Goal: Find specific fact

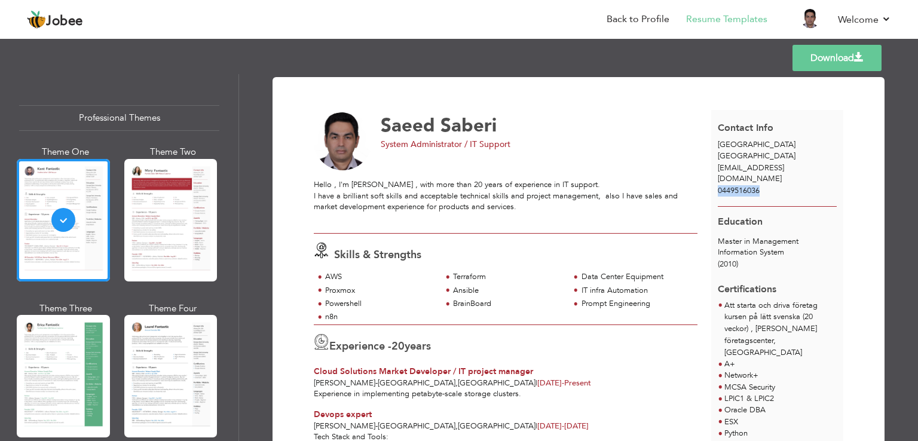
drag, startPoint x: 716, startPoint y: 179, endPoint x: 766, endPoint y: 176, distance: 50.2
click at [766, 185] on div "0449516036" at bounding box center [777, 190] width 133 height 11
click at [750, 197] on div at bounding box center [777, 201] width 133 height 9
drag, startPoint x: 757, startPoint y: 178, endPoint x: 710, endPoint y: 180, distance: 47.3
click at [711, 185] on div "0449516036" at bounding box center [777, 190] width 133 height 11
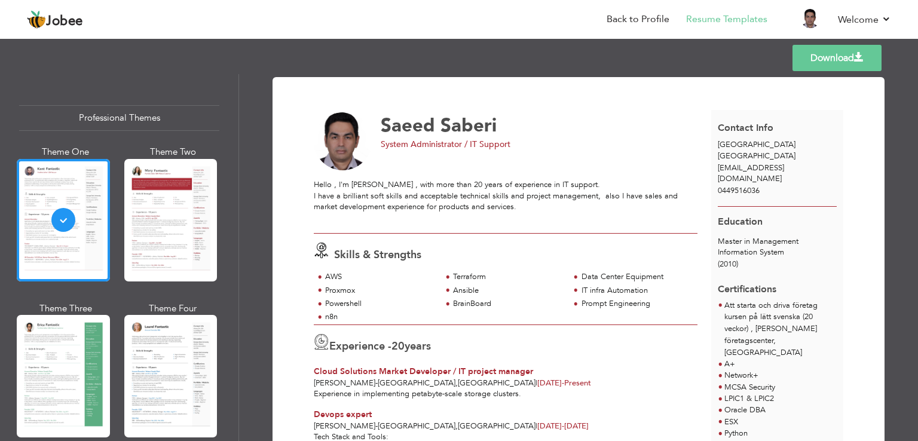
drag, startPoint x: 715, startPoint y: 182, endPoint x: 772, endPoint y: 181, distance: 56.8
click at [772, 185] on div "0449516036" at bounding box center [777, 190] width 133 height 11
click at [765, 197] on div at bounding box center [777, 201] width 133 height 9
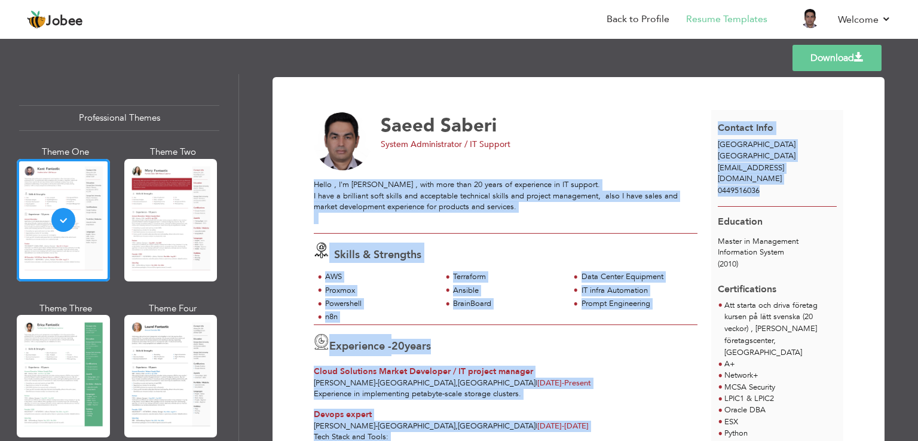
drag, startPoint x: 760, startPoint y: 179, endPoint x: 688, endPoint y: 180, distance: 71.7
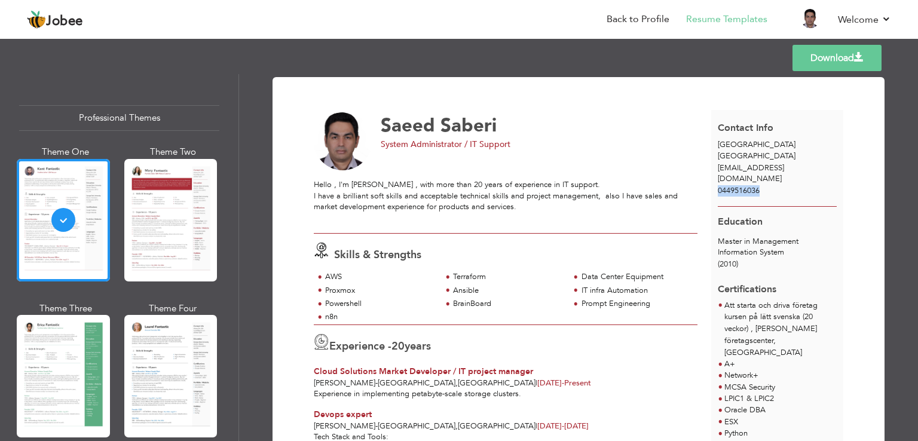
drag, startPoint x: 713, startPoint y: 182, endPoint x: 767, endPoint y: 182, distance: 53.8
click at [765, 185] on div "0449516036" at bounding box center [777, 190] width 133 height 11
click at [773, 185] on div "0449516036" at bounding box center [777, 190] width 133 height 11
drag, startPoint x: 716, startPoint y: 228, endPoint x: 777, endPoint y: 259, distance: 68.4
click at [777, 259] on div "Master in Management Information System (2010)" at bounding box center [777, 253] width 133 height 35
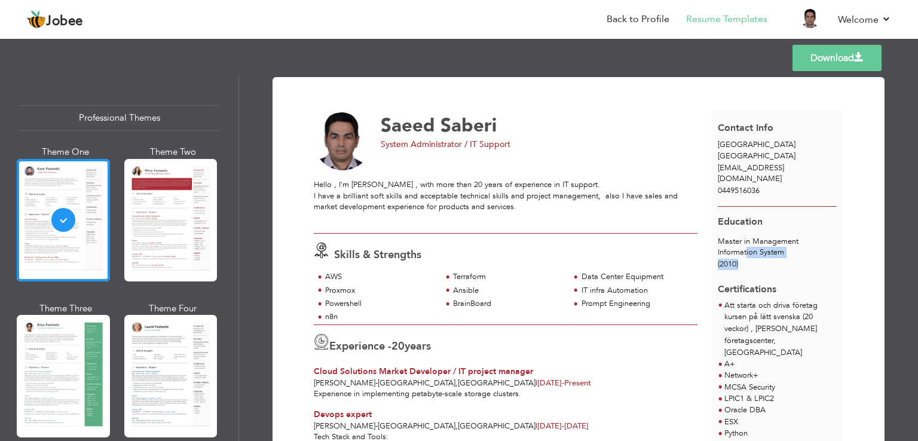
click at [796, 259] on div "(2010)" at bounding box center [777, 264] width 119 height 11
